Goal: Navigation & Orientation: Find specific page/section

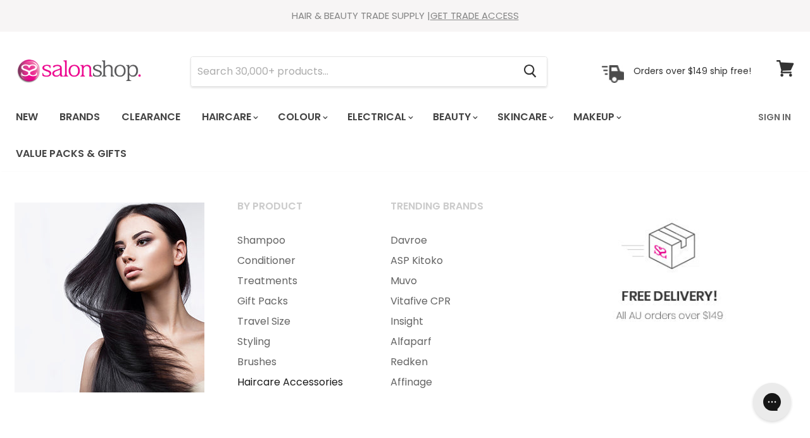
click at [263, 380] on link "Haircare Accessories" at bounding box center [296, 382] width 151 height 20
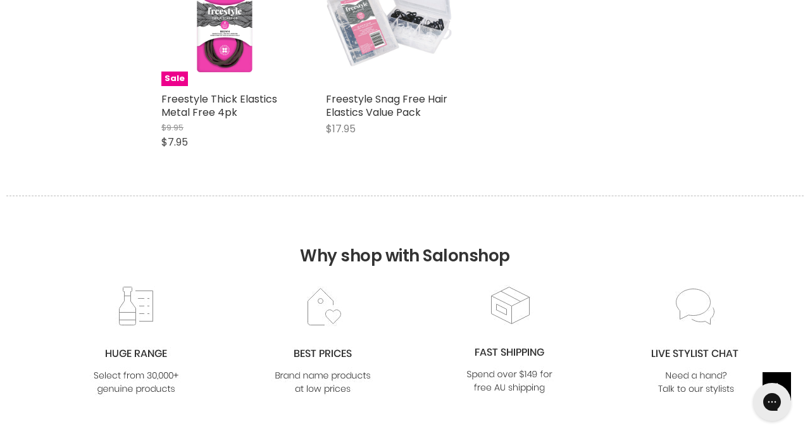
scroll to position [2307, 0]
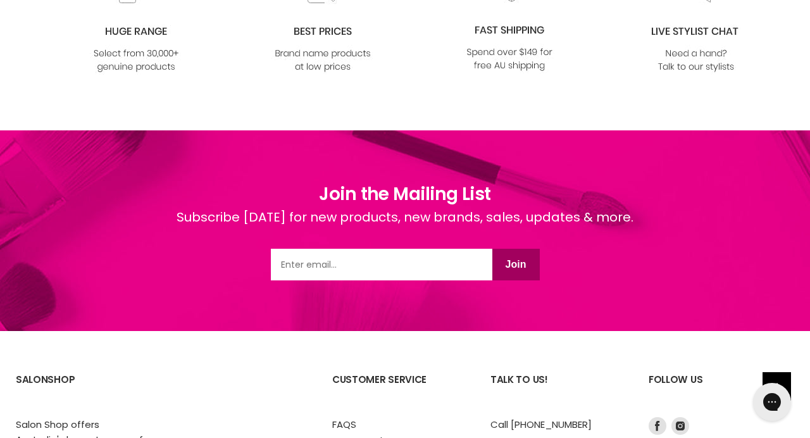
scroll to position [2664, 0]
